Goal: Task Accomplishment & Management: Complete application form

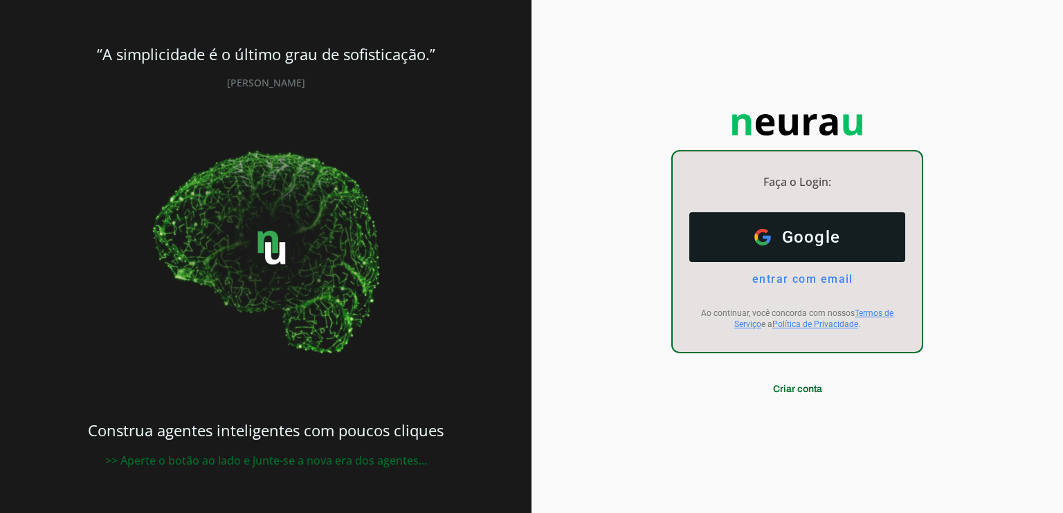
click at [848, 232] on button "Google Google" at bounding box center [797, 237] width 216 height 50
